Goal: Transaction & Acquisition: Book appointment/travel/reservation

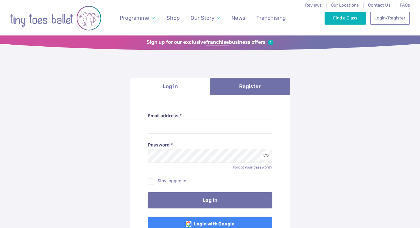
type input "**********"
click at [207, 202] on button "Log in" at bounding box center [210, 200] width 125 height 16
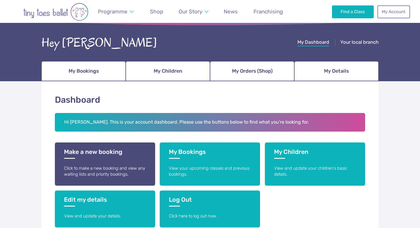
scroll to position [26, 0]
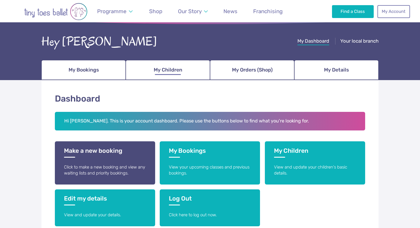
click at [163, 70] on span "My Children" at bounding box center [168, 70] width 29 height 10
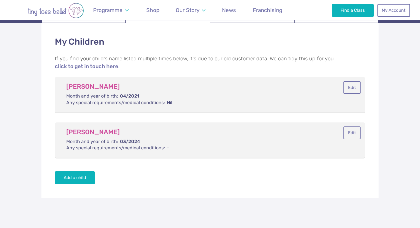
scroll to position [133, 0]
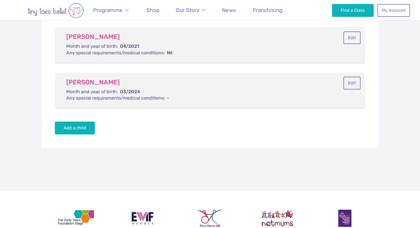
click at [107, 47] on dt "Month and year of birth:" at bounding box center [92, 46] width 52 height 6
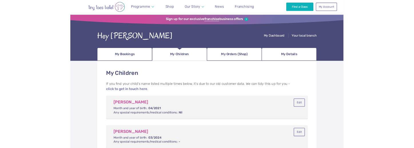
scroll to position [0, 0]
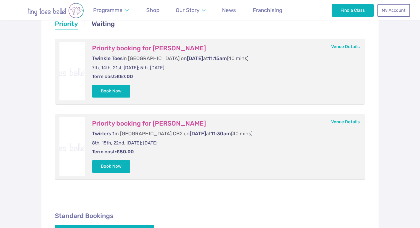
scroll to position [120, 0]
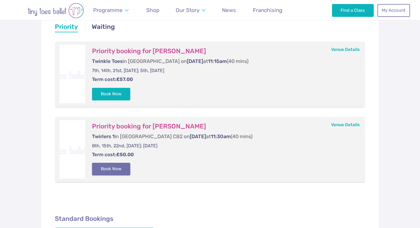
click at [113, 168] on button "Book Now" at bounding box center [111, 169] width 38 height 13
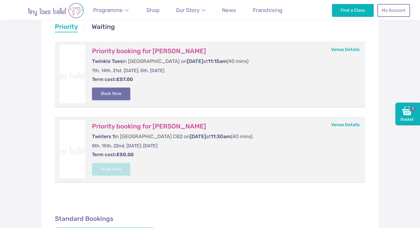
click at [107, 95] on button "Book Now" at bounding box center [111, 93] width 38 height 13
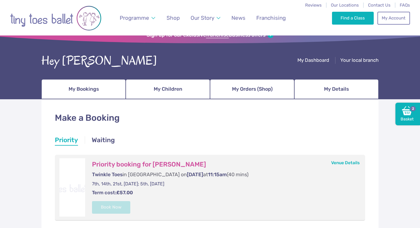
scroll to position [0, 0]
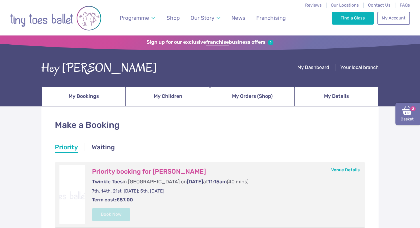
click at [402, 115] on link "Basket 2" at bounding box center [407, 114] width 25 height 23
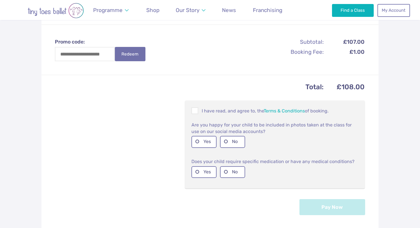
scroll to position [248, 0]
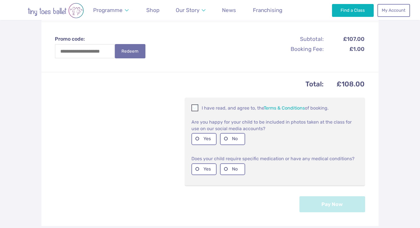
click at [194, 109] on span at bounding box center [195, 108] width 6 height 5
click at [206, 139] on label "Yes" at bounding box center [203, 139] width 25 height 12
click at [233, 169] on label "No" at bounding box center [232, 169] width 25 height 12
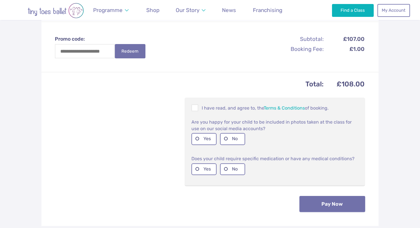
click at [327, 203] on button "Pay Now" at bounding box center [332, 204] width 66 height 16
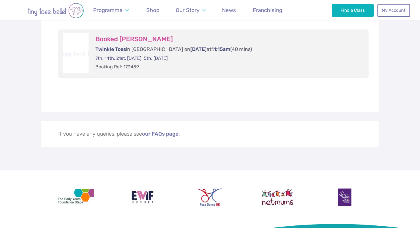
scroll to position [337, 0]
